Goal: Task Accomplishment & Management: Manage account settings

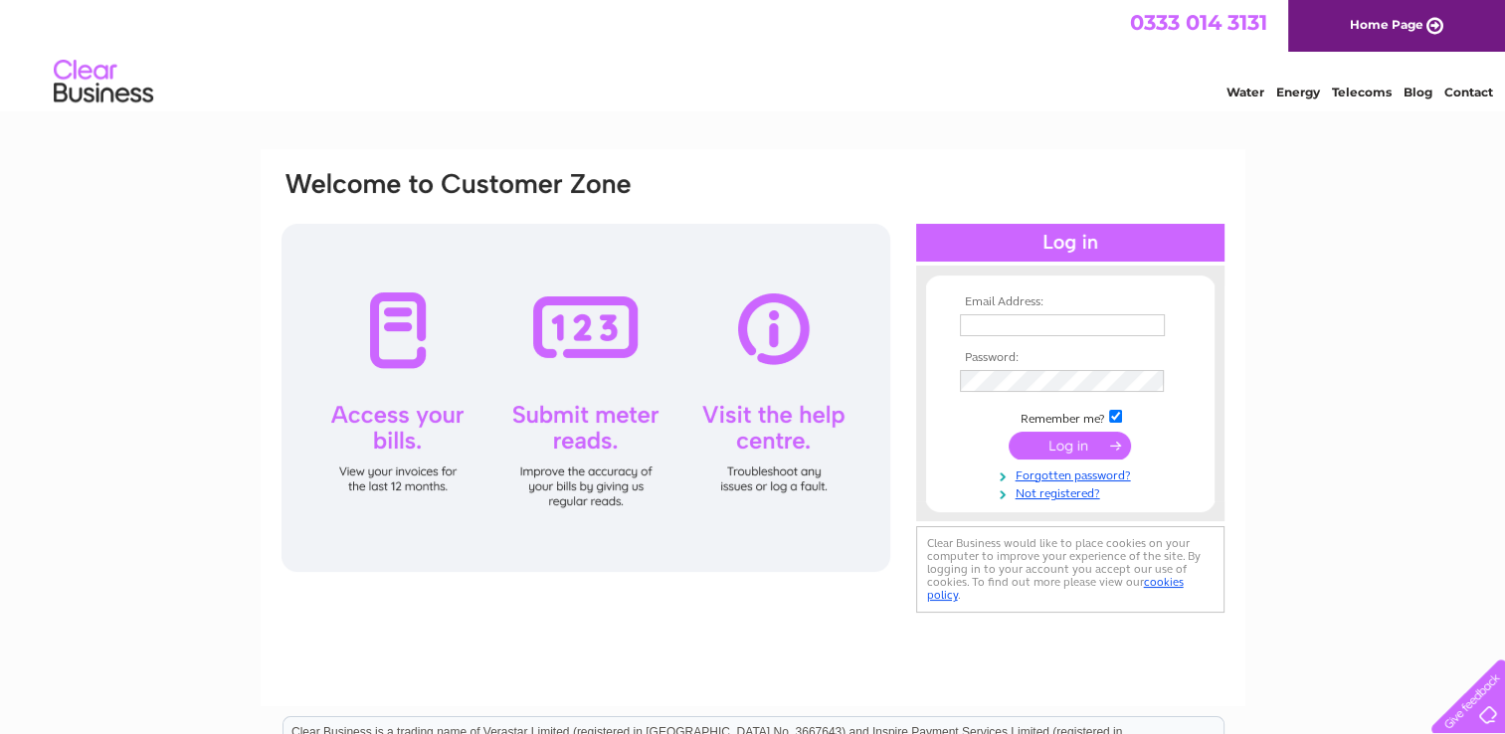
type input "BarmandBeyond@hotmail.com"
click at [1038, 442] on input "submit" at bounding box center [1069, 446] width 122 height 28
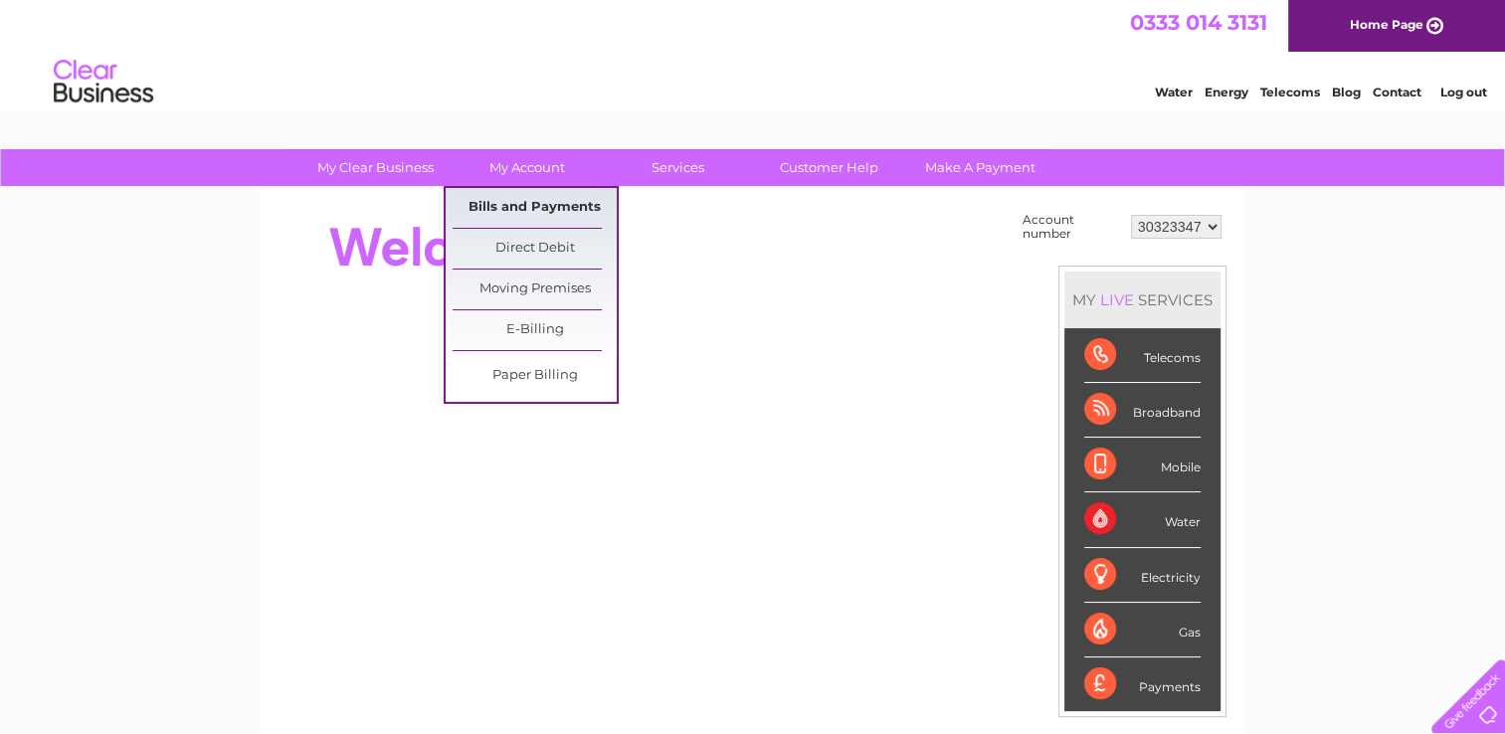
click at [513, 204] on link "Bills and Payments" at bounding box center [534, 208] width 164 height 40
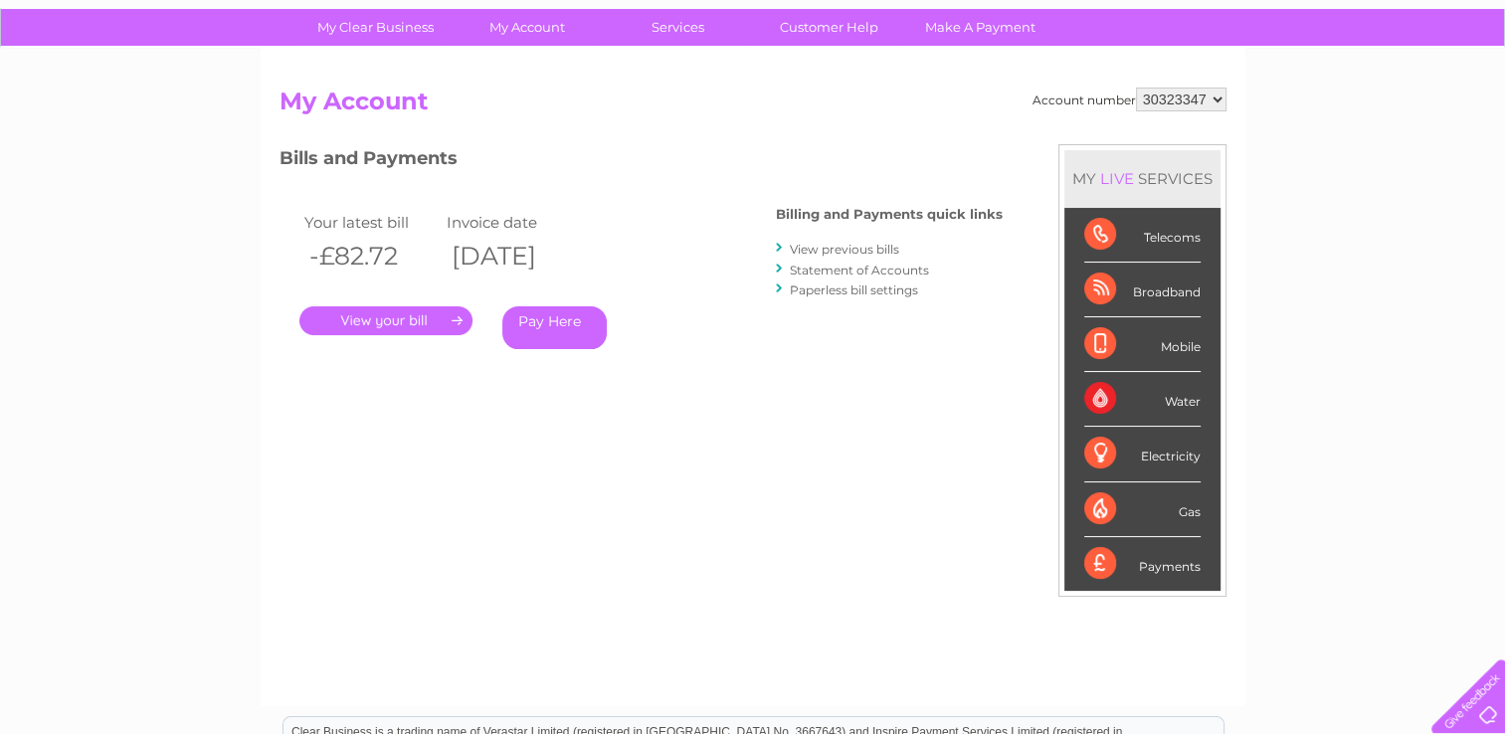
scroll to position [40, 0]
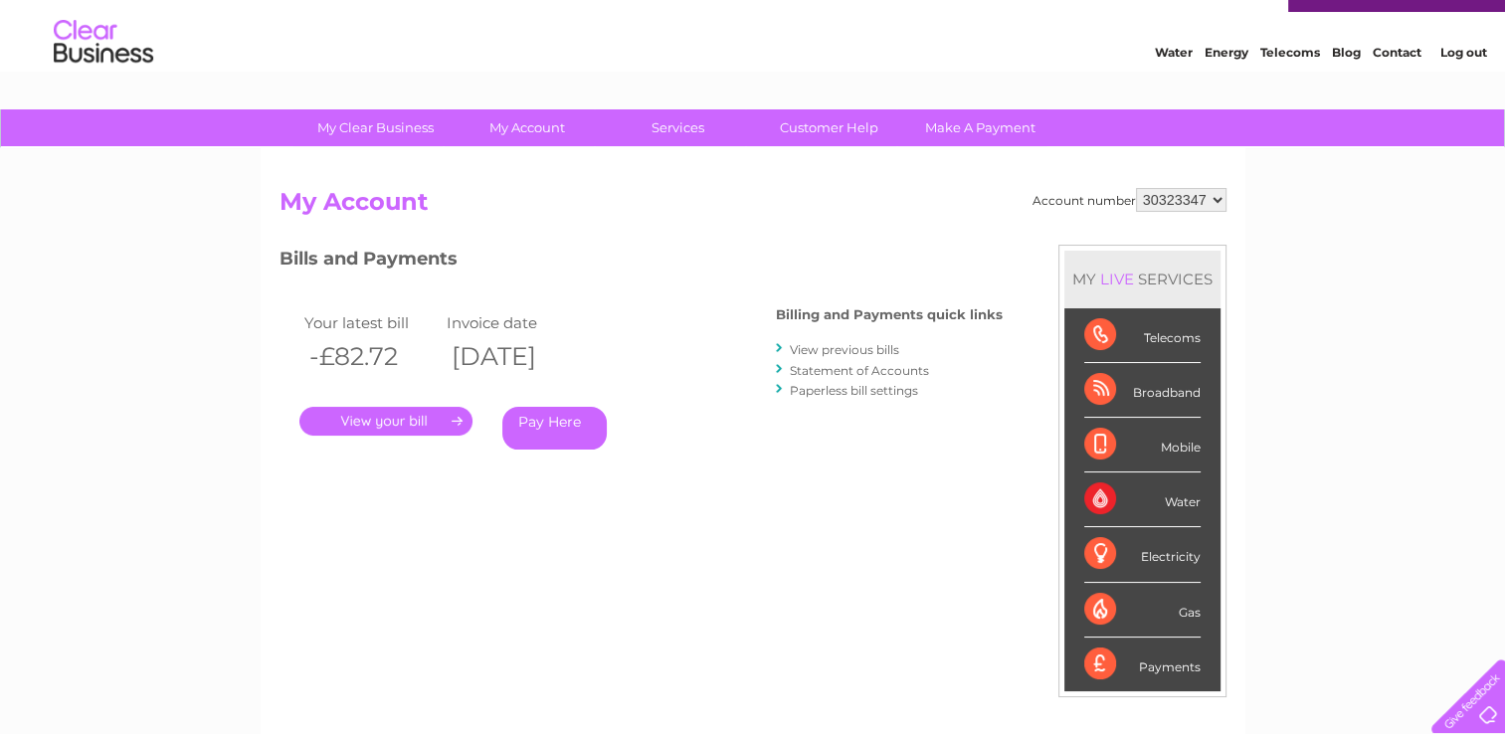
click at [879, 369] on link "Statement of Accounts" at bounding box center [859, 370] width 139 height 15
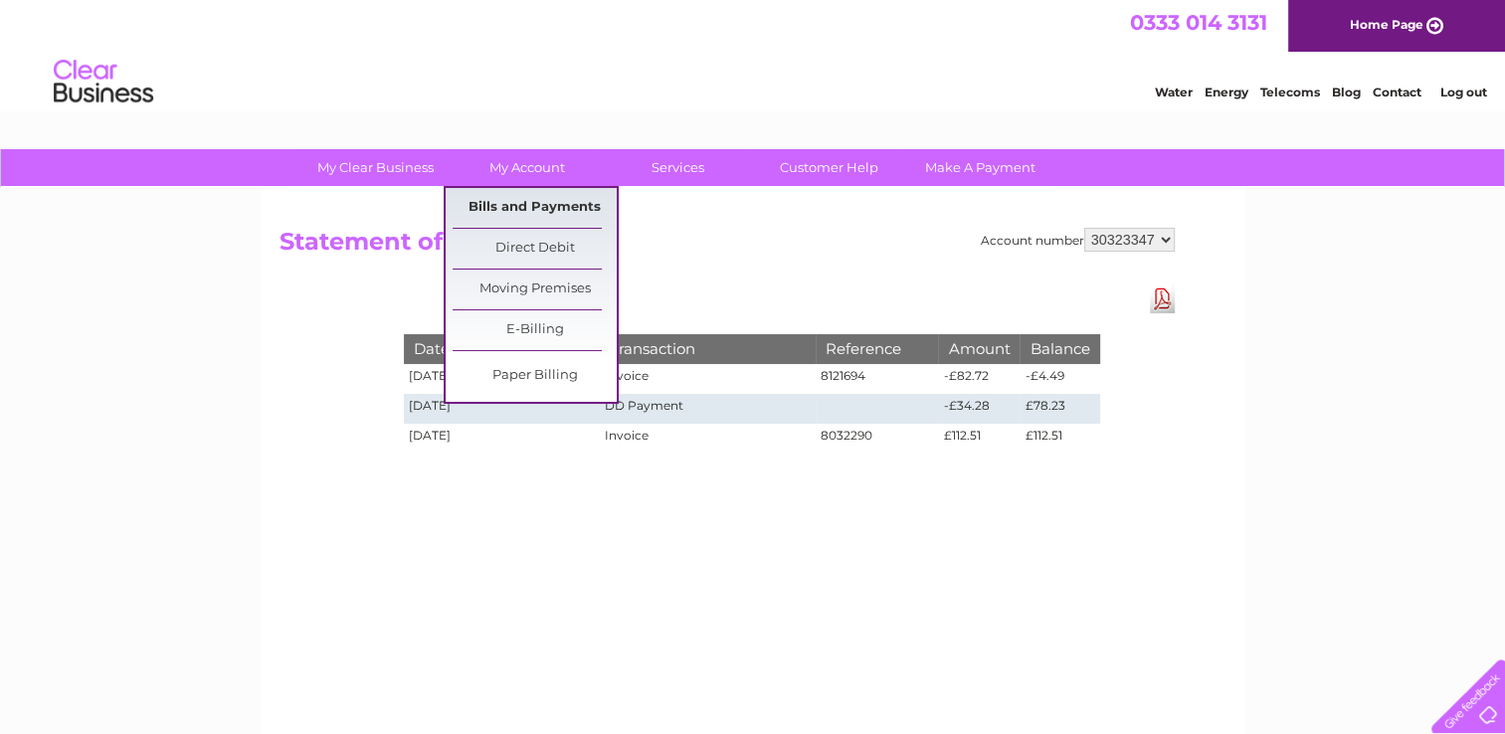
click at [527, 208] on link "Bills and Payments" at bounding box center [534, 208] width 164 height 40
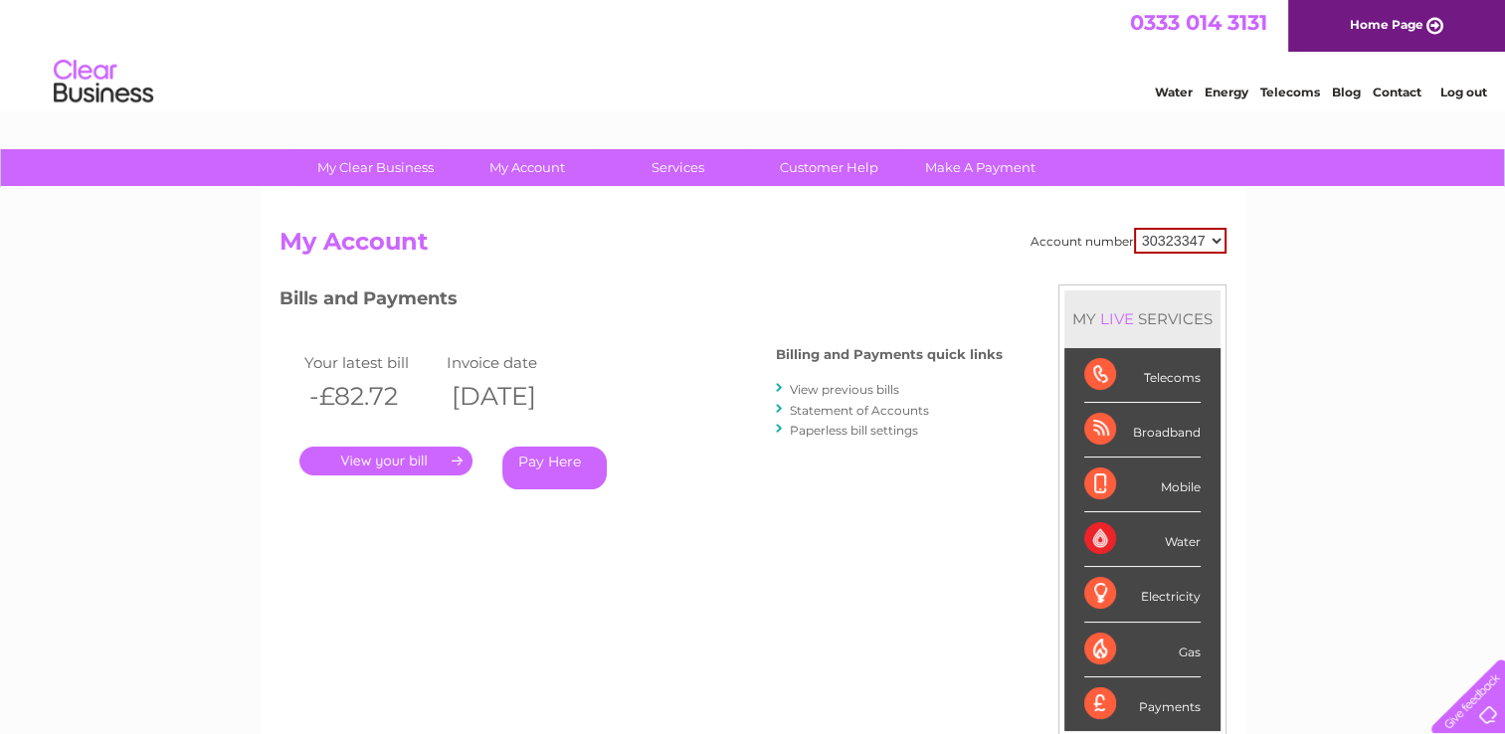
click at [416, 455] on link "." at bounding box center [385, 460] width 173 height 29
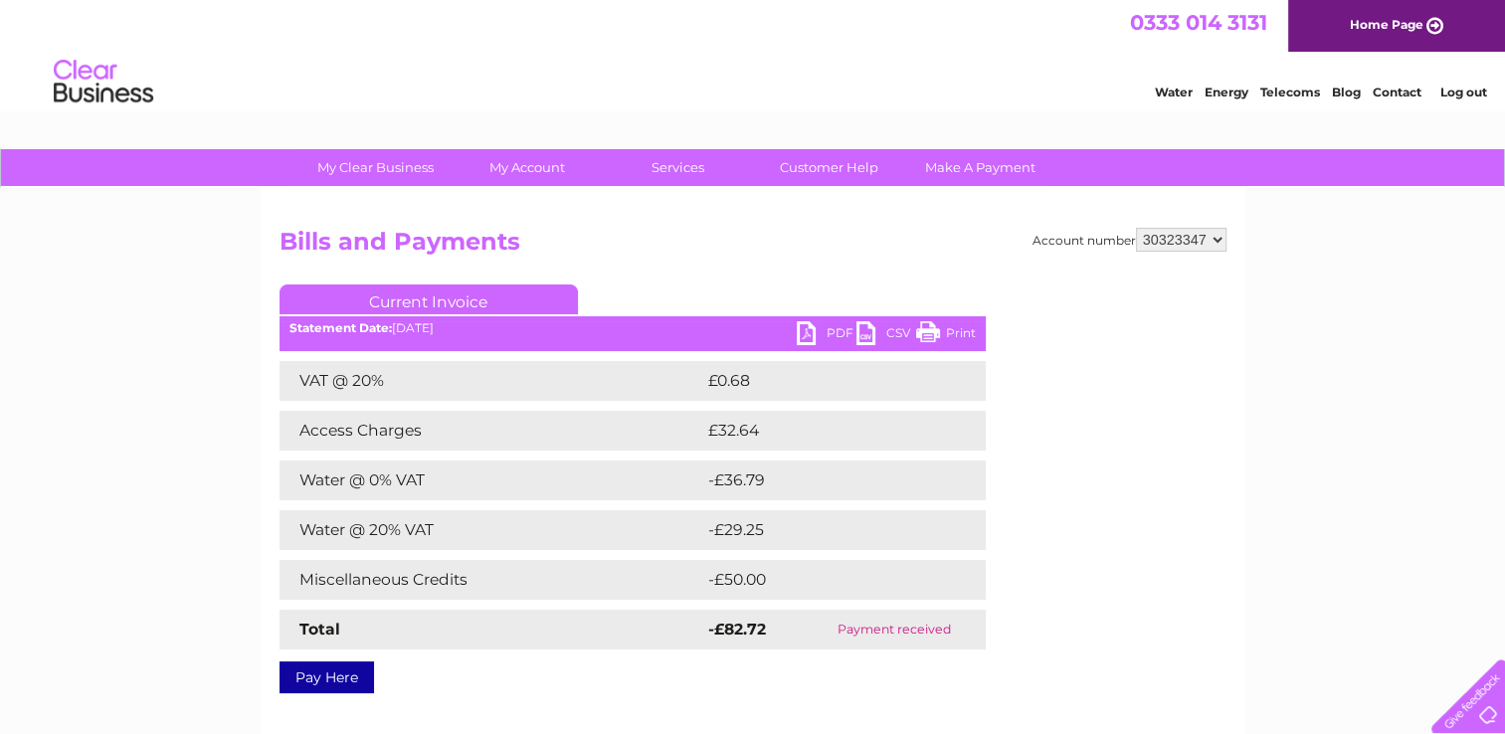
click at [833, 328] on link "PDF" at bounding box center [827, 335] width 60 height 29
